Goal: Task Accomplishment & Management: Complete application form

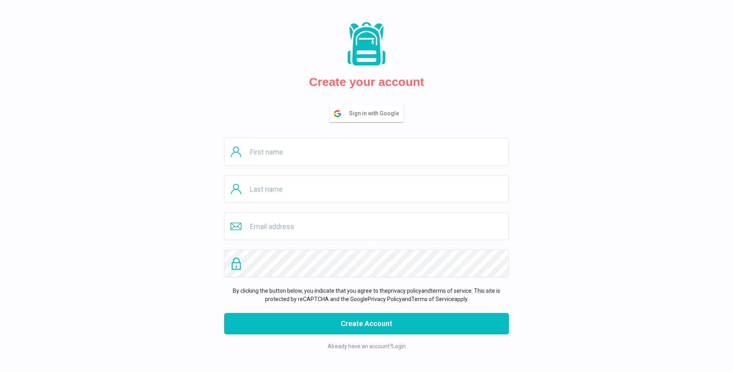
click at [366, 152] on input "text" at bounding box center [366, 152] width 285 height 28
type input "[PERSON_NAME]"
click at [366, 189] on input "text" at bounding box center [366, 189] width 285 height 28
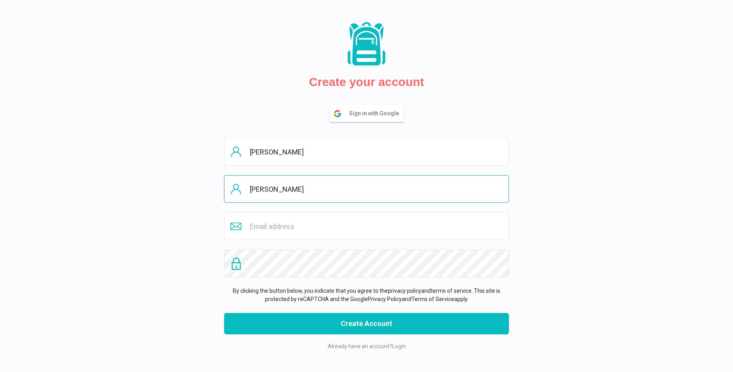
type input "[PERSON_NAME]"
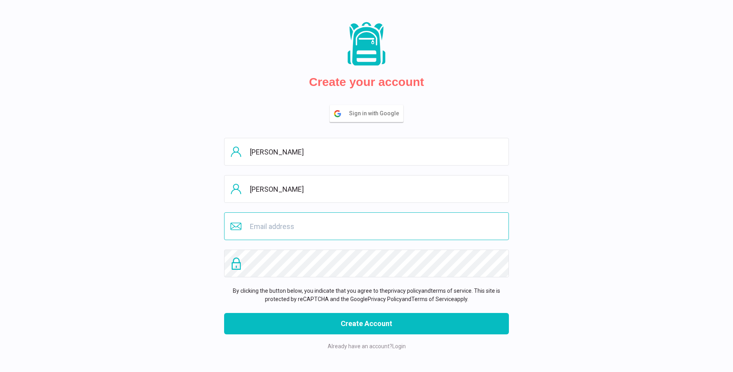
click at [366, 226] on input "email" at bounding box center [366, 227] width 285 height 28
type input "[PERSON_NAME][EMAIL_ADDRESS][DOMAIN_NAME]"
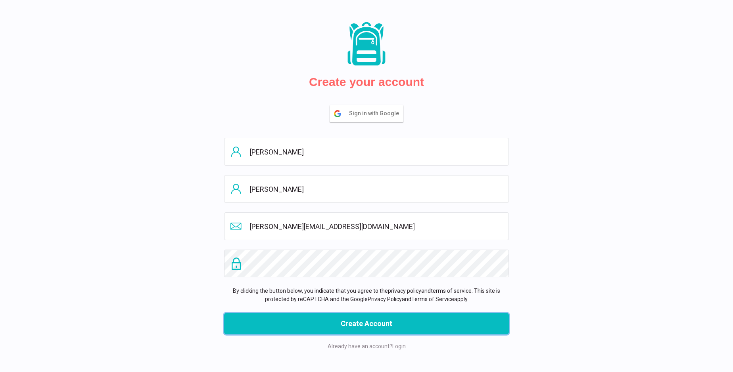
click at [366, 324] on button "Create Account" at bounding box center [366, 323] width 285 height 21
